Goal: Information Seeking & Learning: Learn about a topic

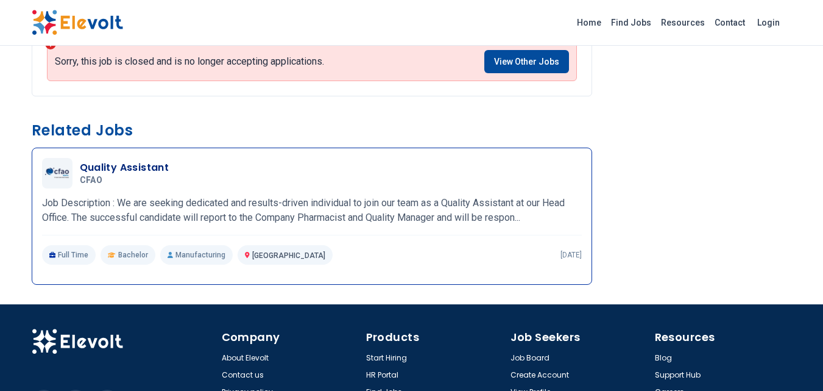
scroll to position [792, 0]
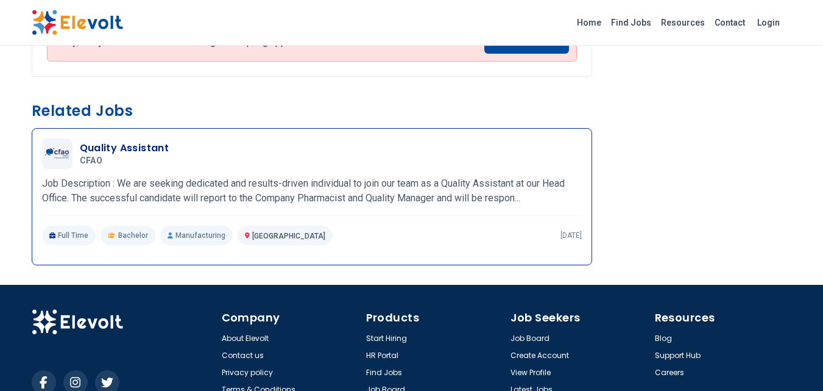
click at [480, 194] on p "Job Description : We are seeking dedicated and results-driven individual to joi…" at bounding box center [312, 190] width 540 height 29
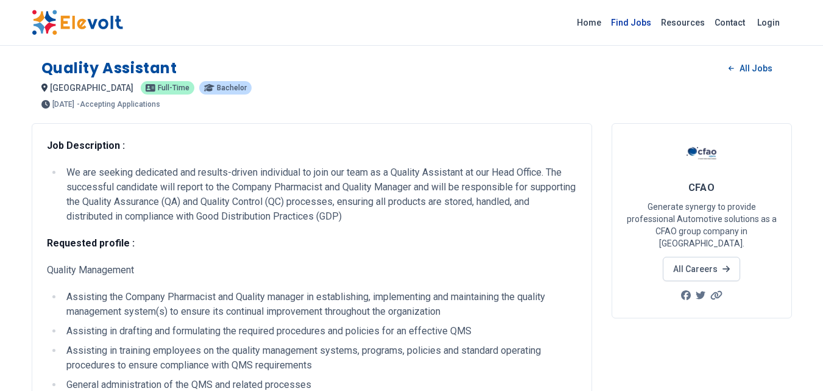
click at [641, 21] on link "Find Jobs" at bounding box center [631, 22] width 50 height 19
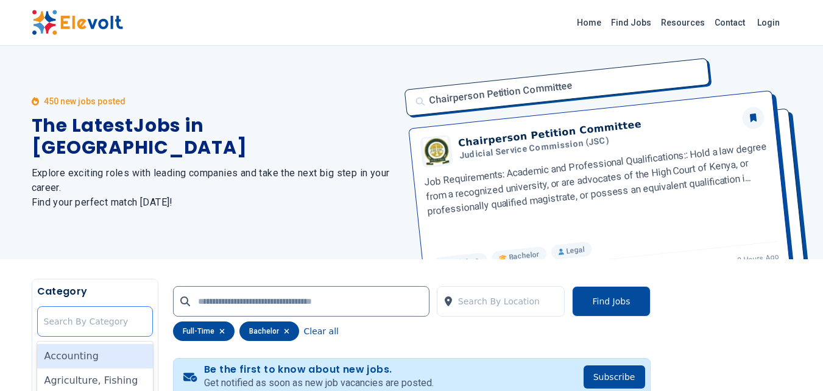
click at [76, 322] on div at bounding box center [95, 321] width 102 height 24
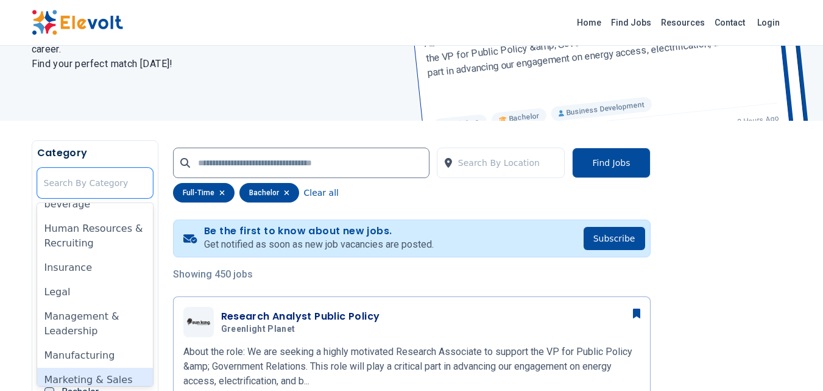
scroll to position [485, 0]
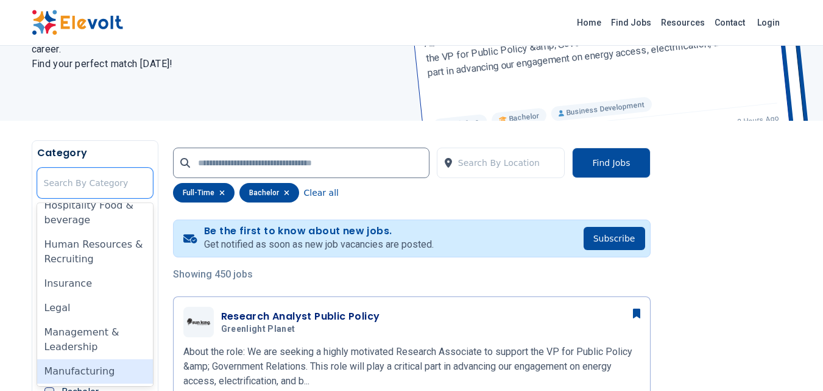
click at [60, 361] on div "Manufacturing" at bounding box center [95, 371] width 116 height 24
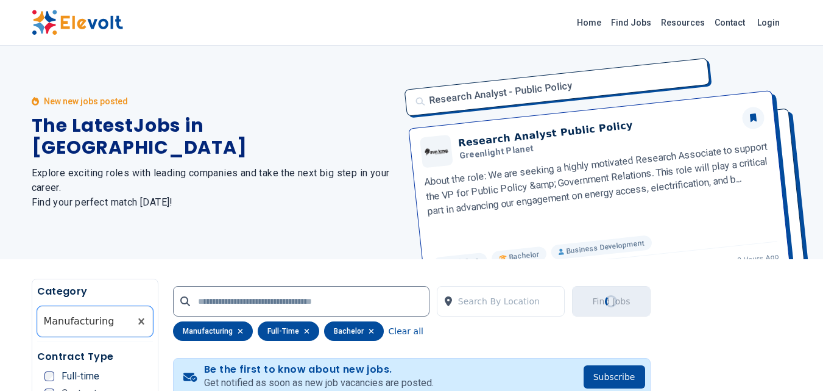
scroll to position [61, 0]
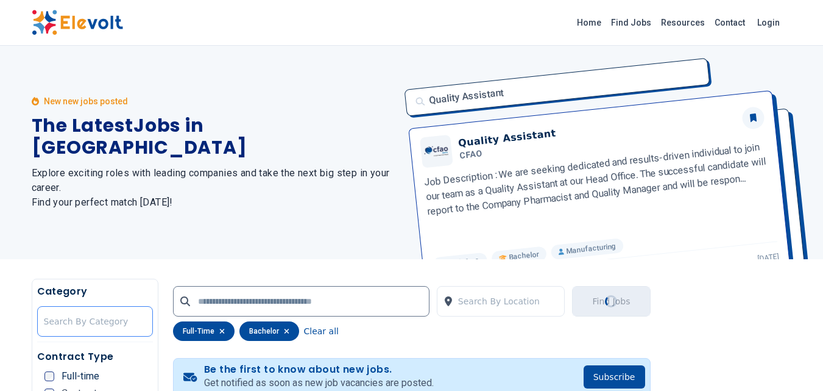
click at [99, 316] on div at bounding box center [95, 321] width 102 height 24
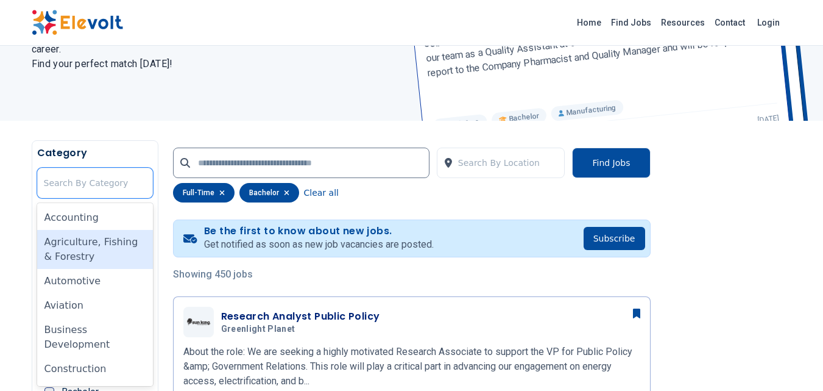
click at [91, 247] on div "Agriculture, Fishing & Forestry" at bounding box center [95, 249] width 116 height 39
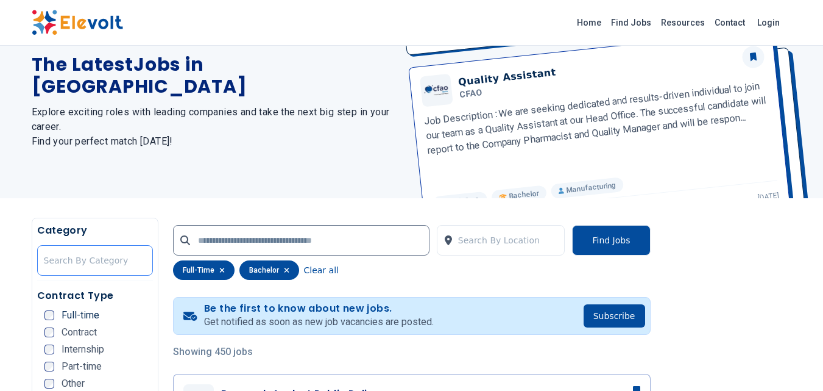
click at [90, 253] on div at bounding box center [95, 260] width 102 height 24
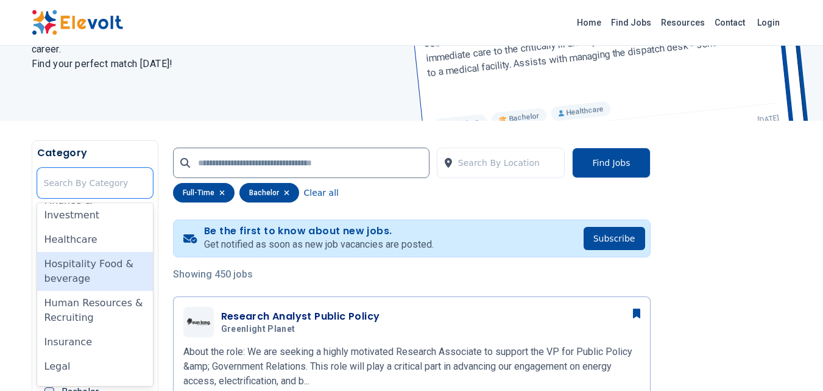
click at [102, 270] on div "Hospitality Food & beverage" at bounding box center [95, 271] width 116 height 39
